Goal: Navigation & Orientation: Find specific page/section

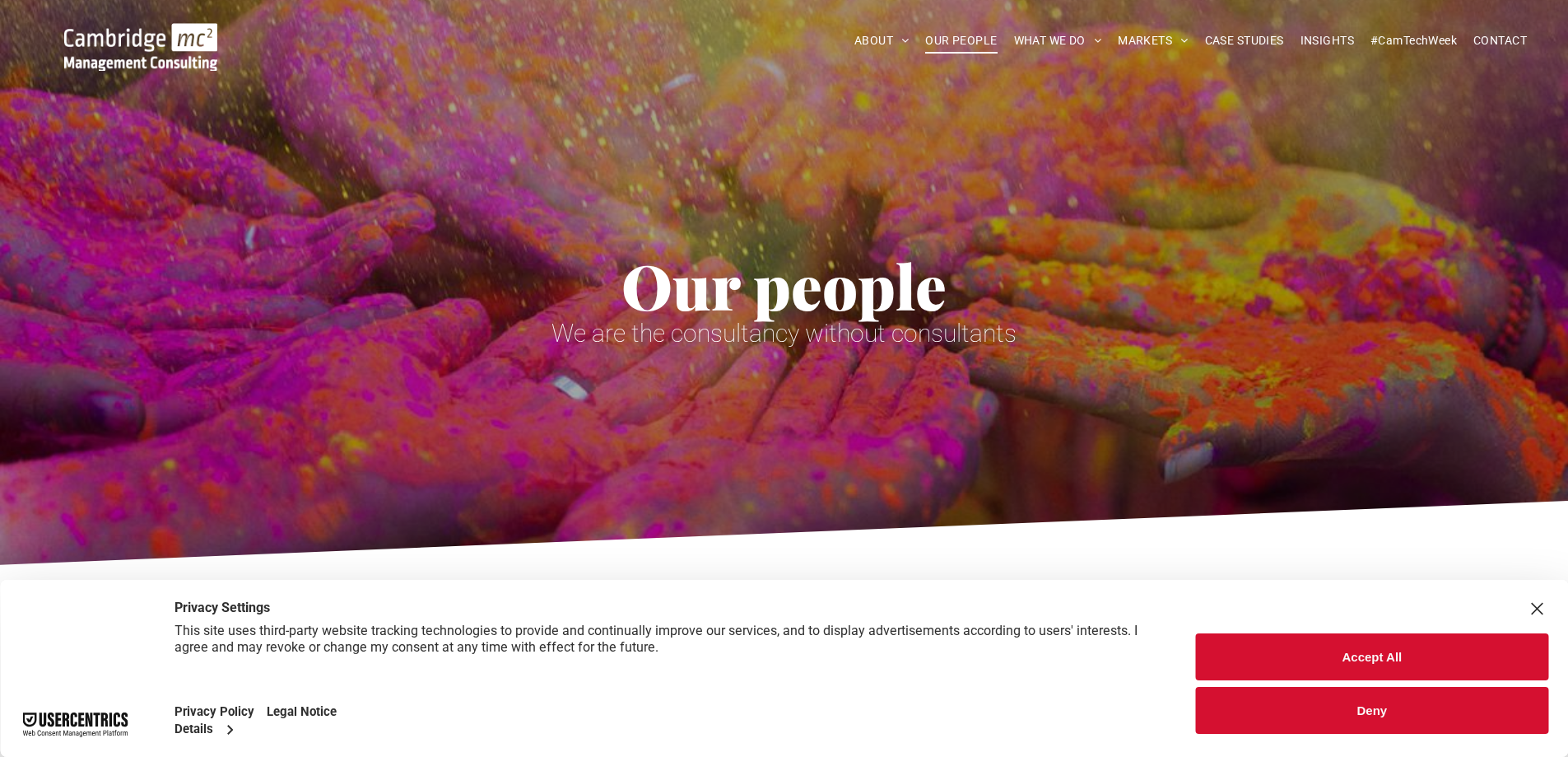
click at [1416, 651] on button "Accept All" at bounding box center [1372, 656] width 352 height 47
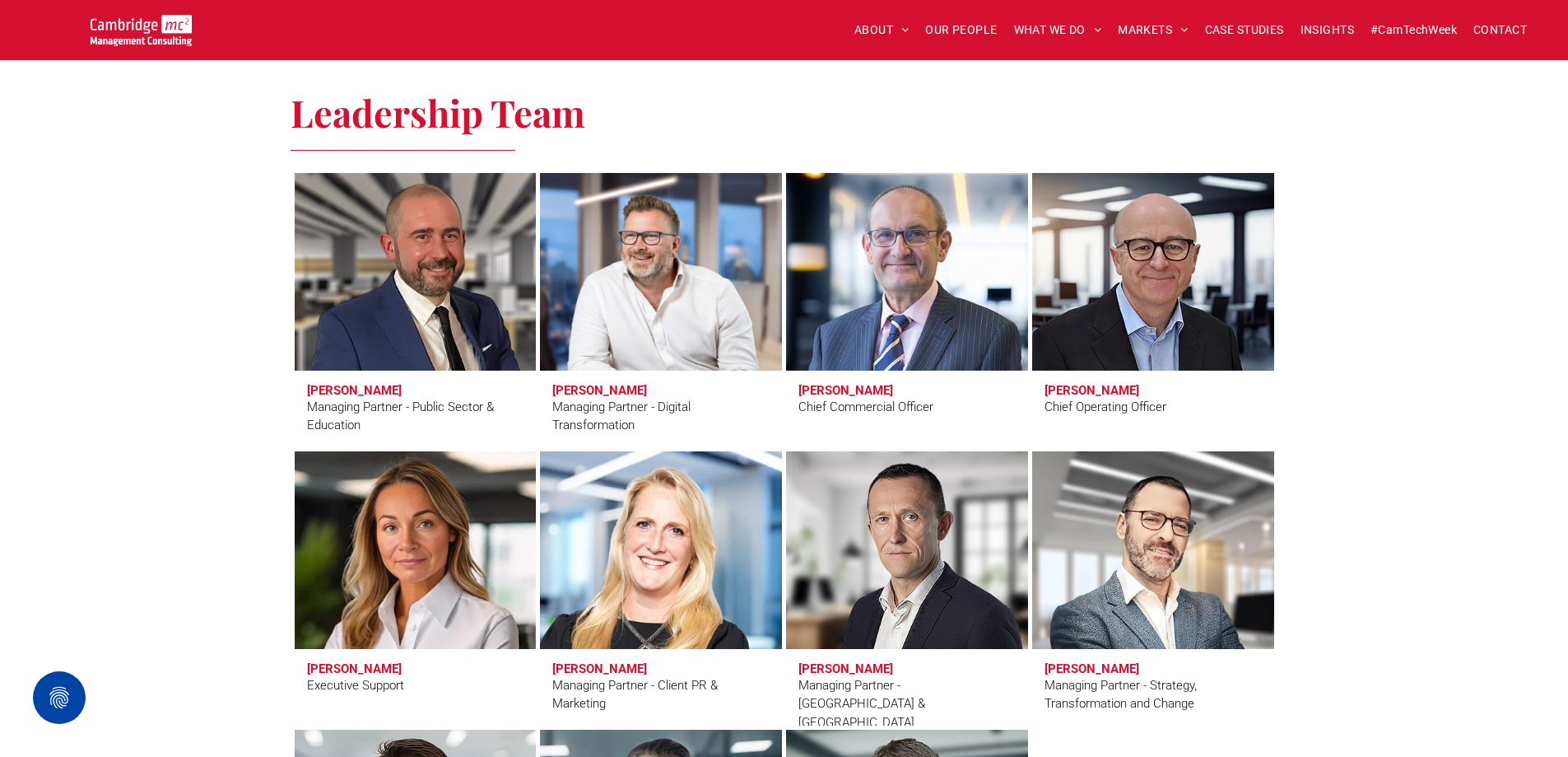
scroll to position [1087, 0]
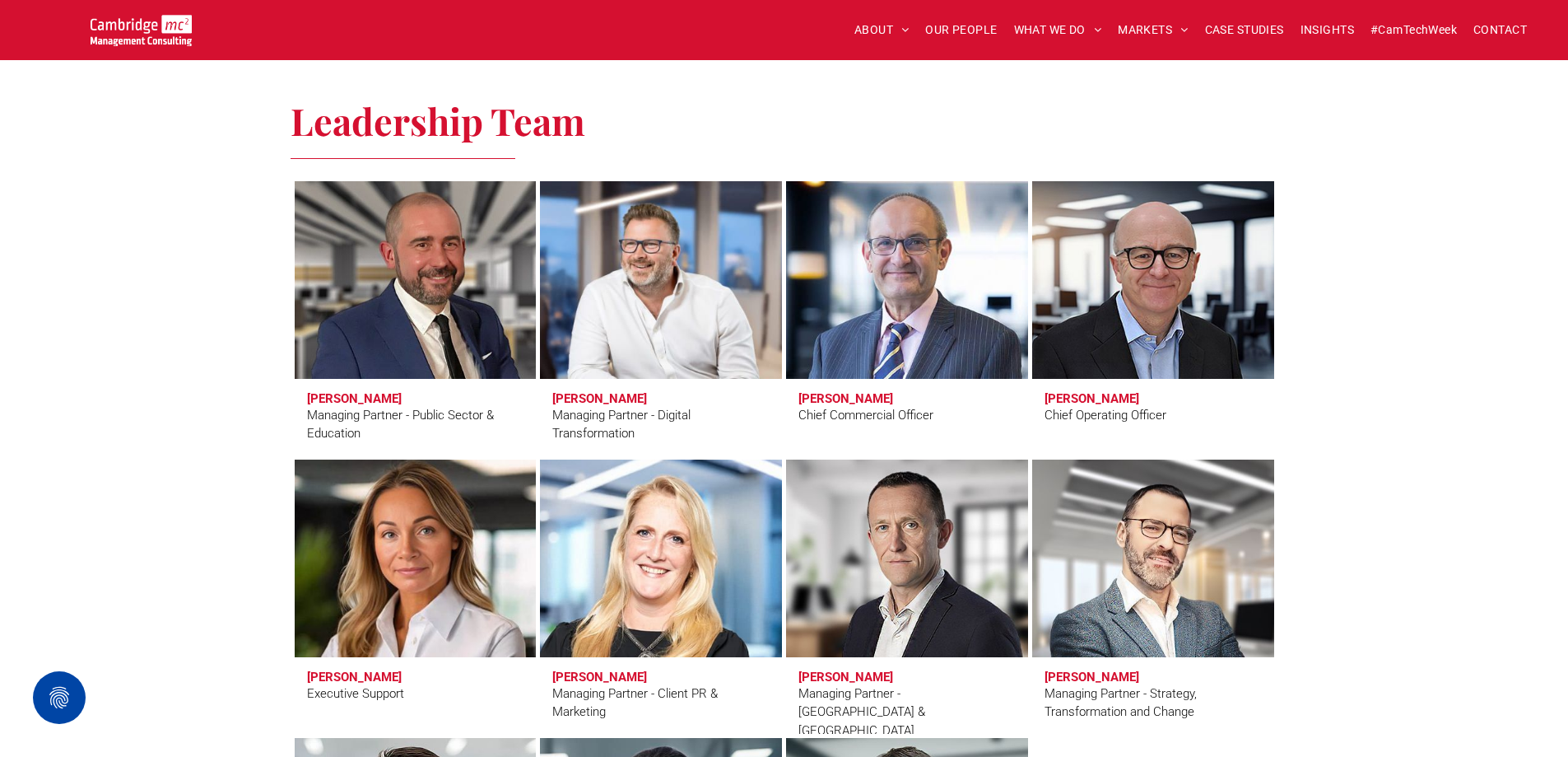
click at [463, 525] on link at bounding box center [415, 559] width 256 height 209
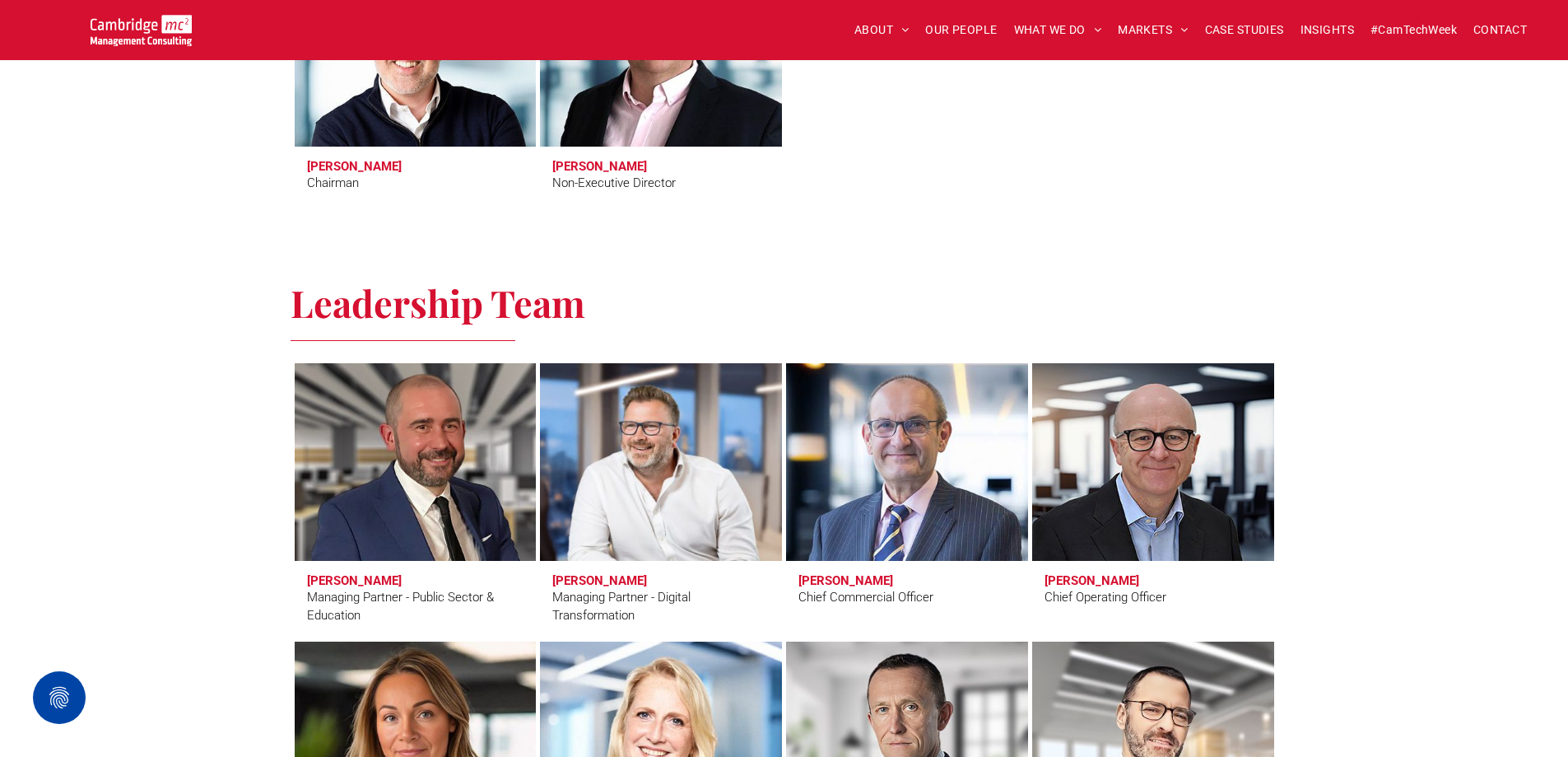
scroll to position [1115, 0]
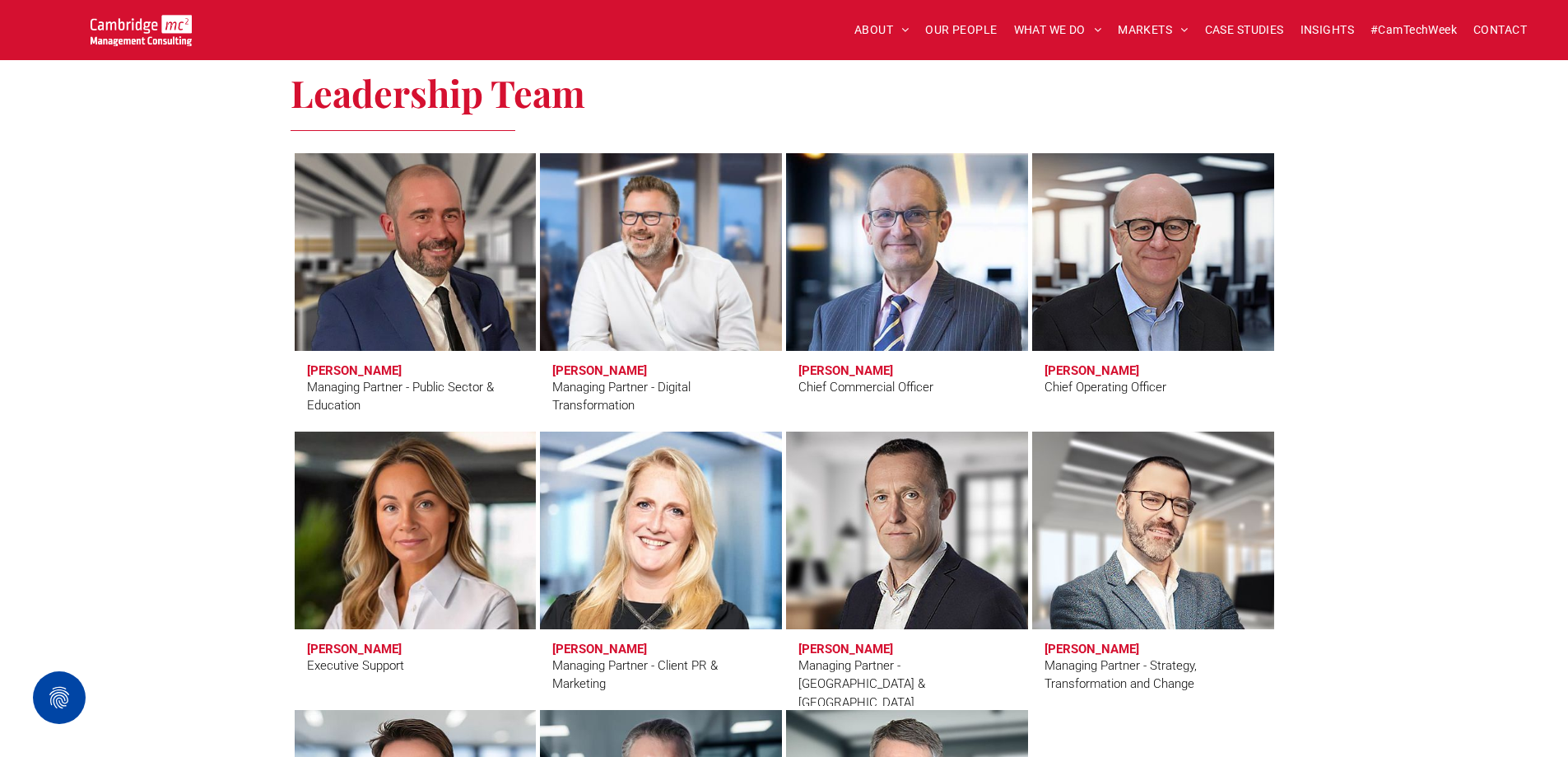
click at [908, 508] on link at bounding box center [907, 531] width 256 height 209
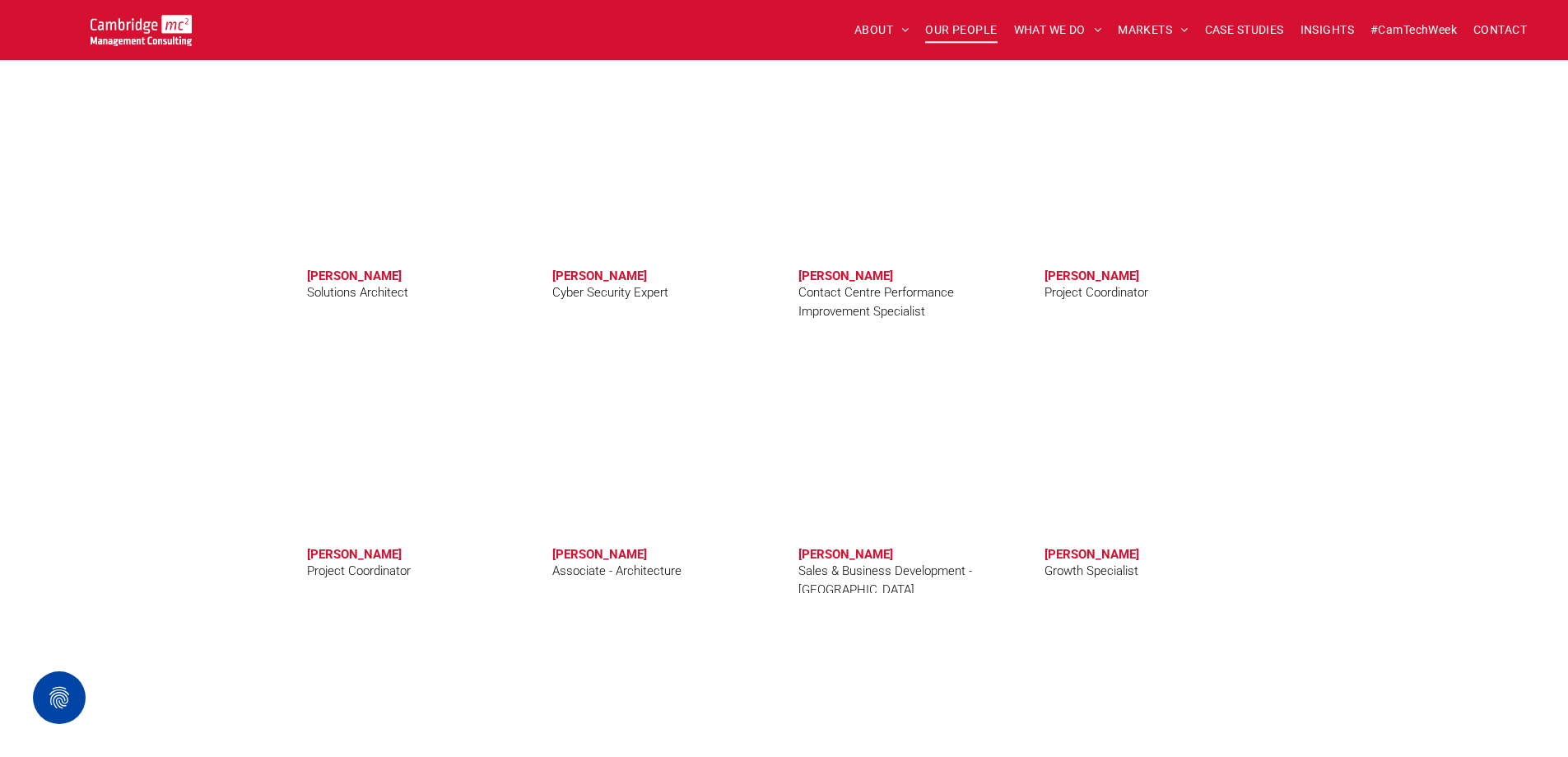
scroll to position [4213, 0]
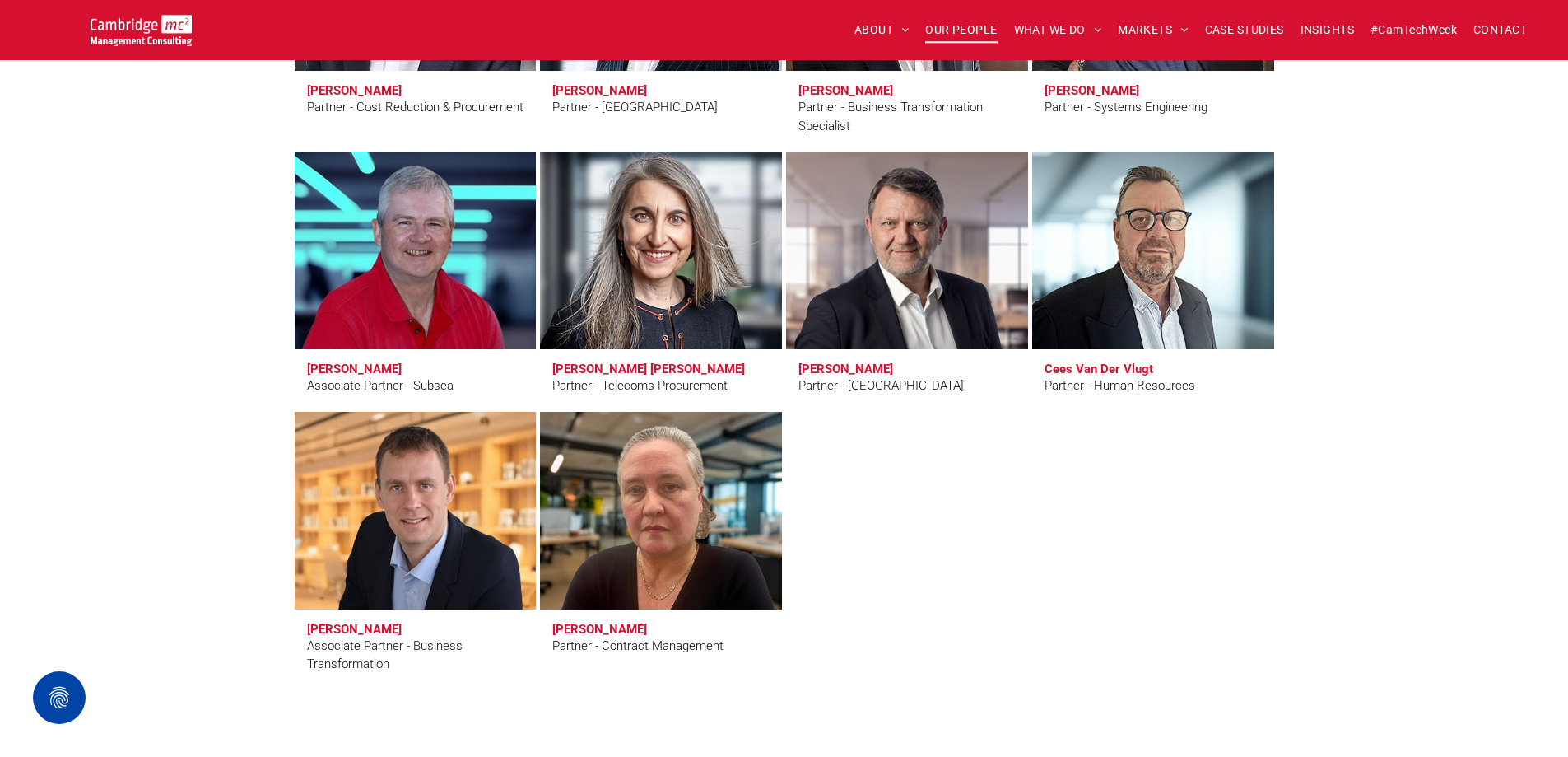
click at [715, 240] on link at bounding box center [660, 250] width 256 height 209
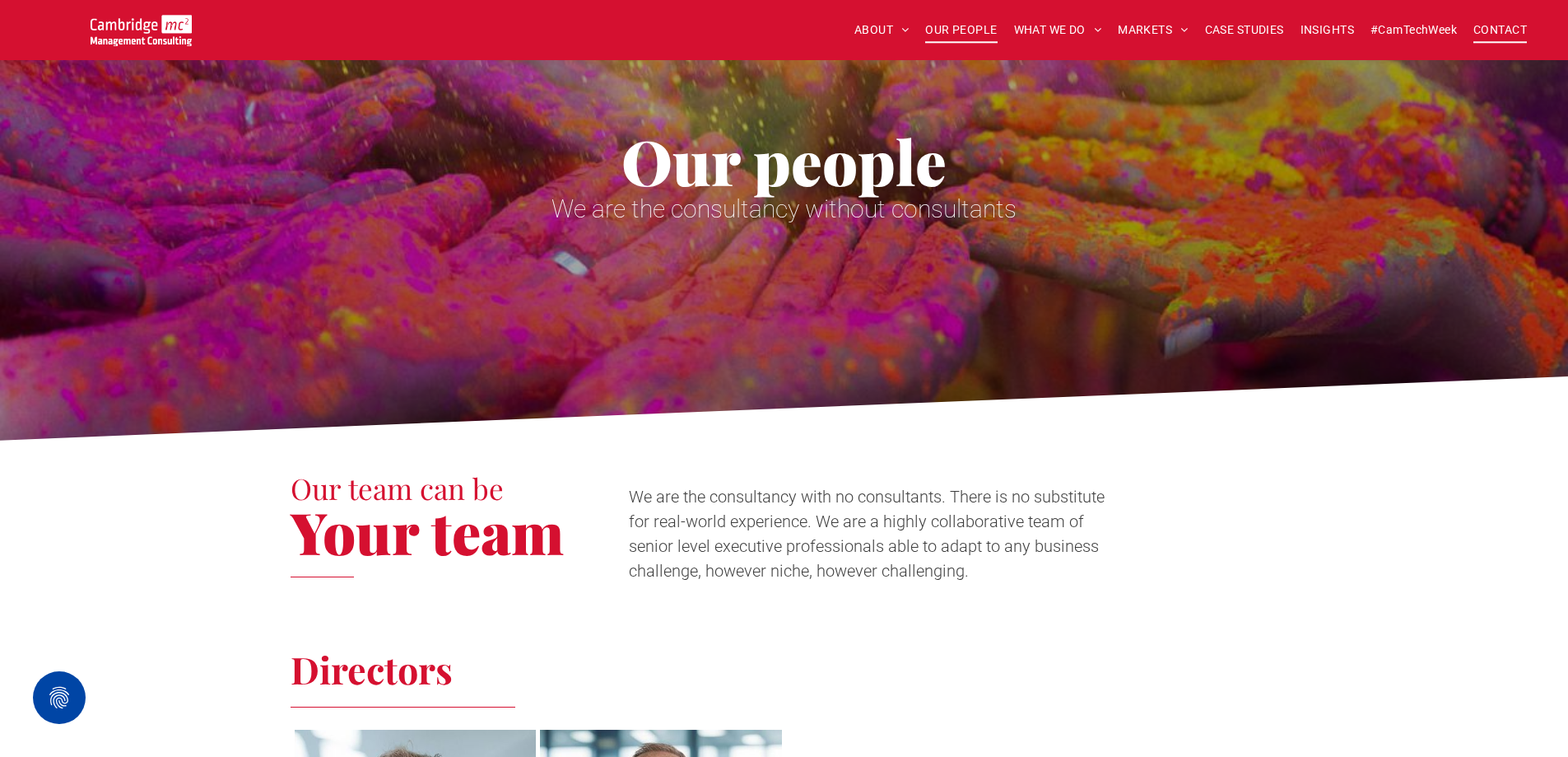
scroll to position [81, 0]
